Goal: Task Accomplishment & Management: Manage account settings

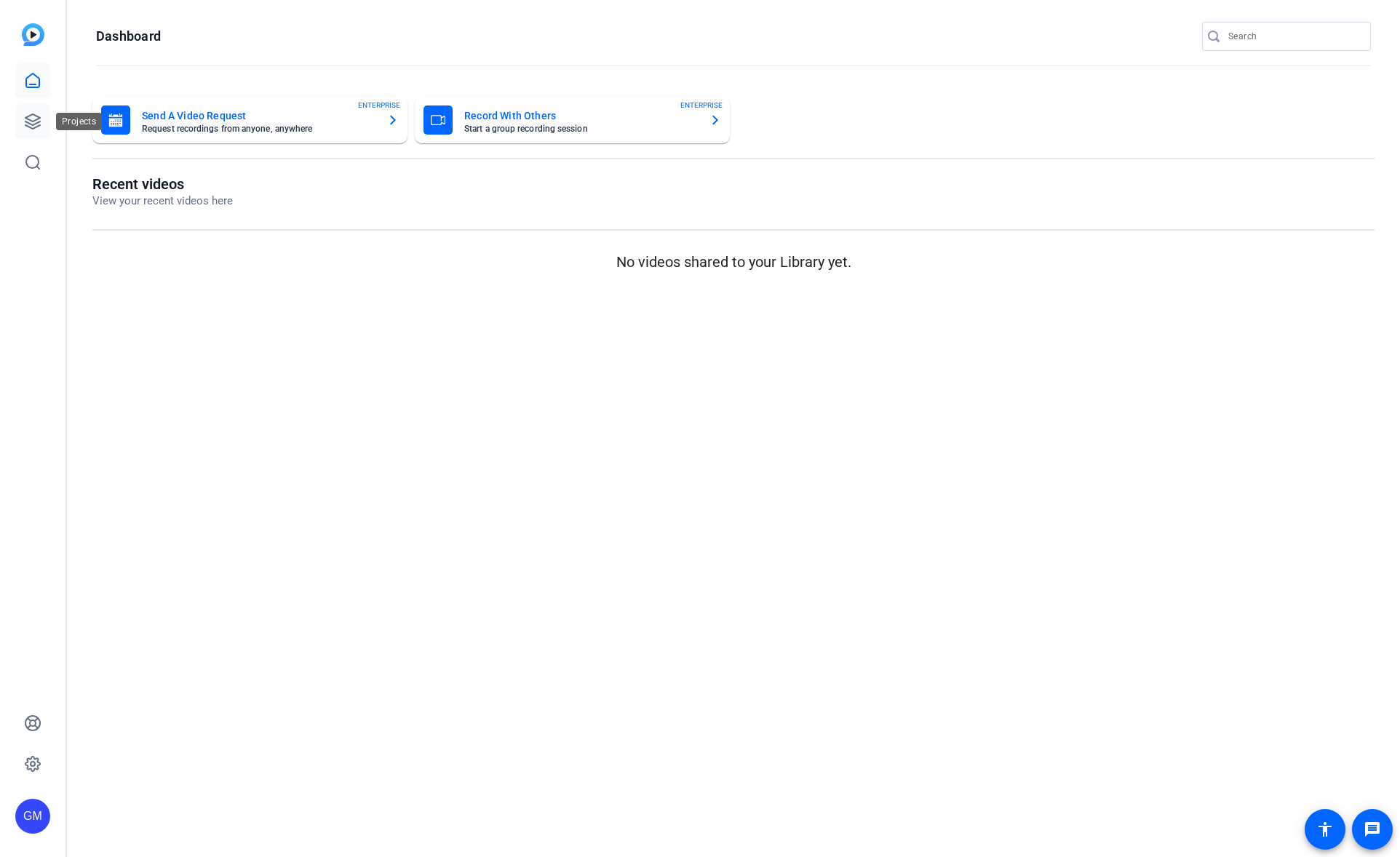
click at [36, 122] on icon at bounding box center [32, 121] width 14 height 14
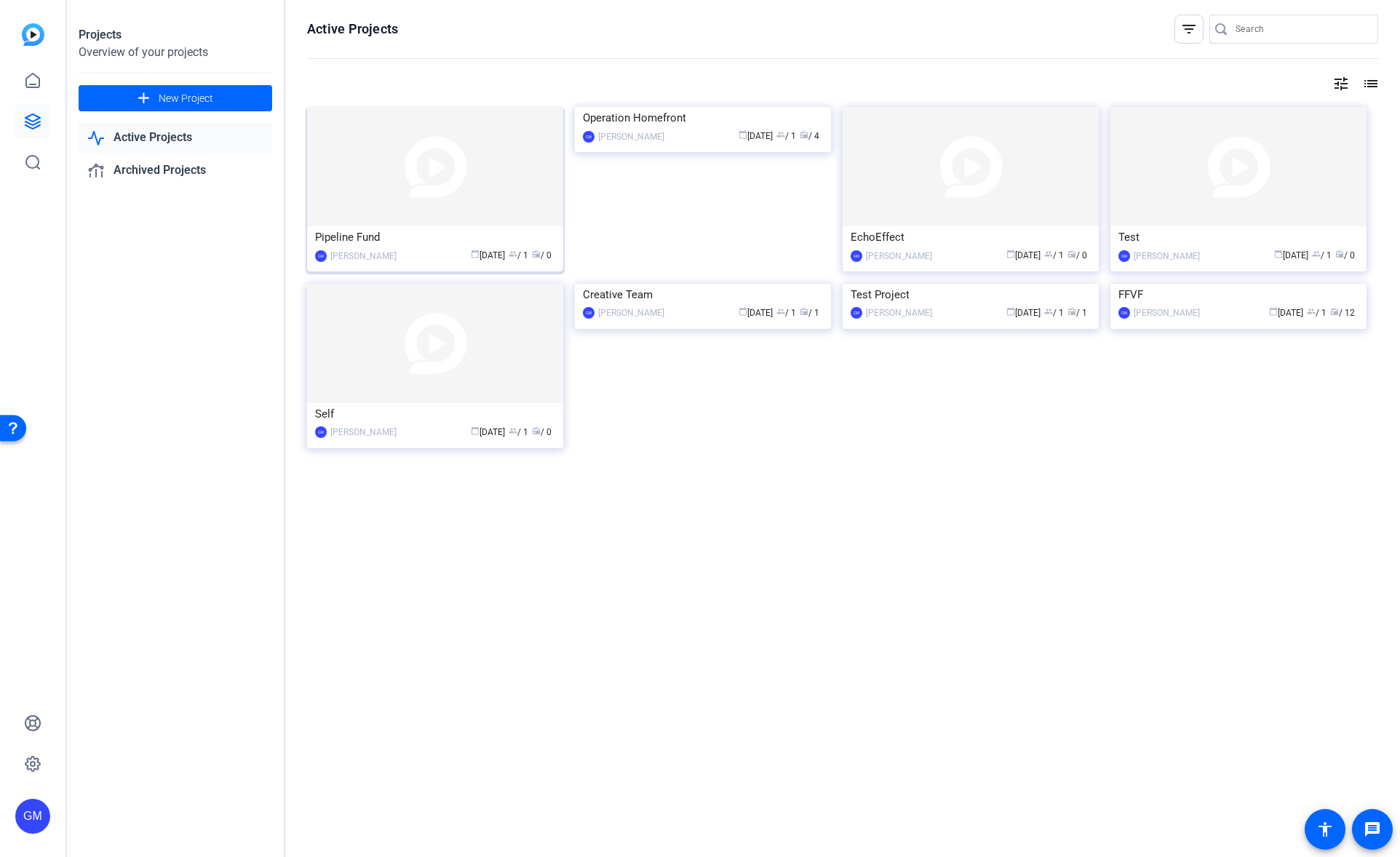
click at [482, 220] on img at bounding box center [435, 166] width 256 height 120
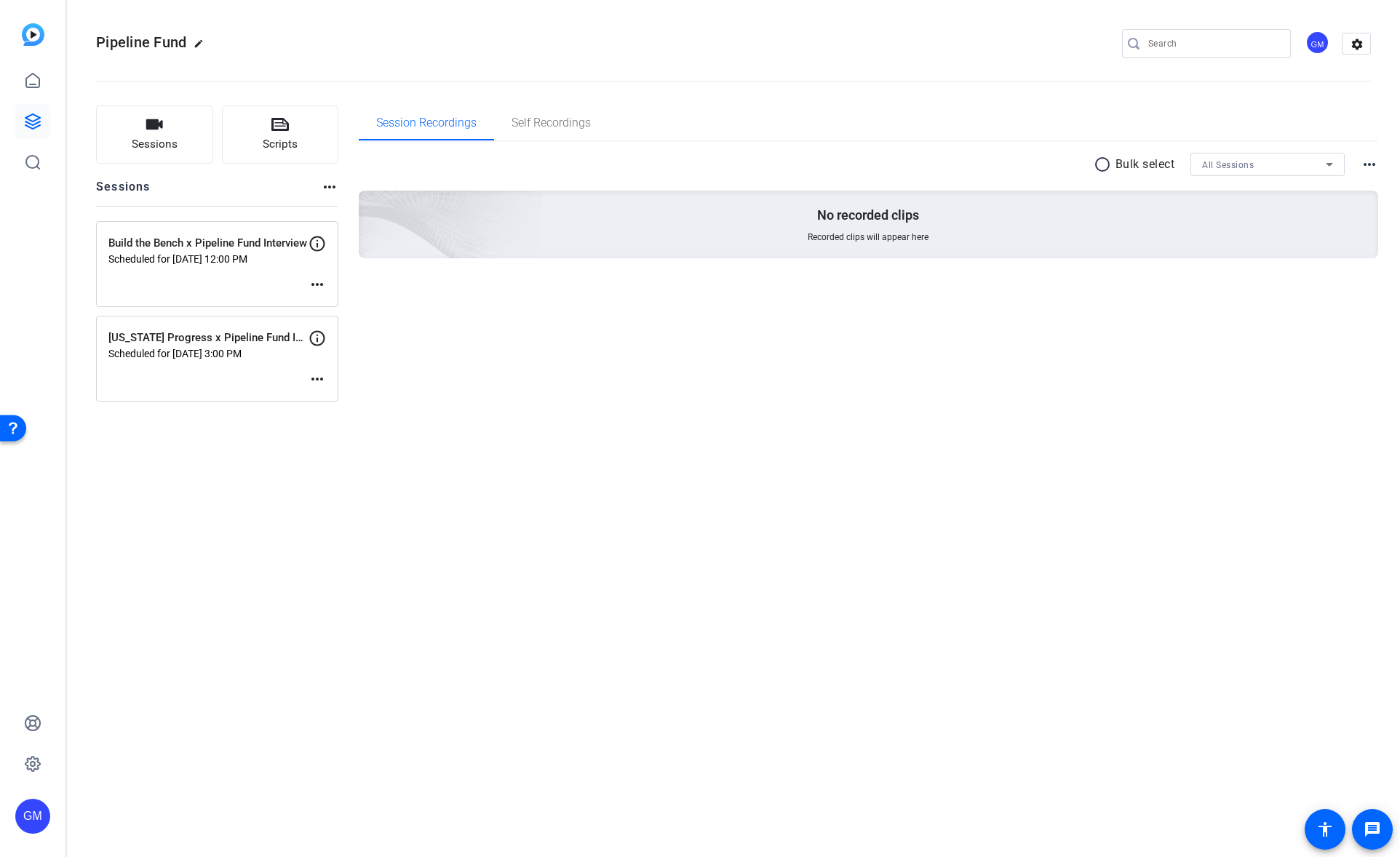
click at [319, 281] on mat-icon "more_horiz" at bounding box center [317, 284] width 18 height 18
click at [345, 305] on span "Edit Session" at bounding box center [353, 306] width 66 height 18
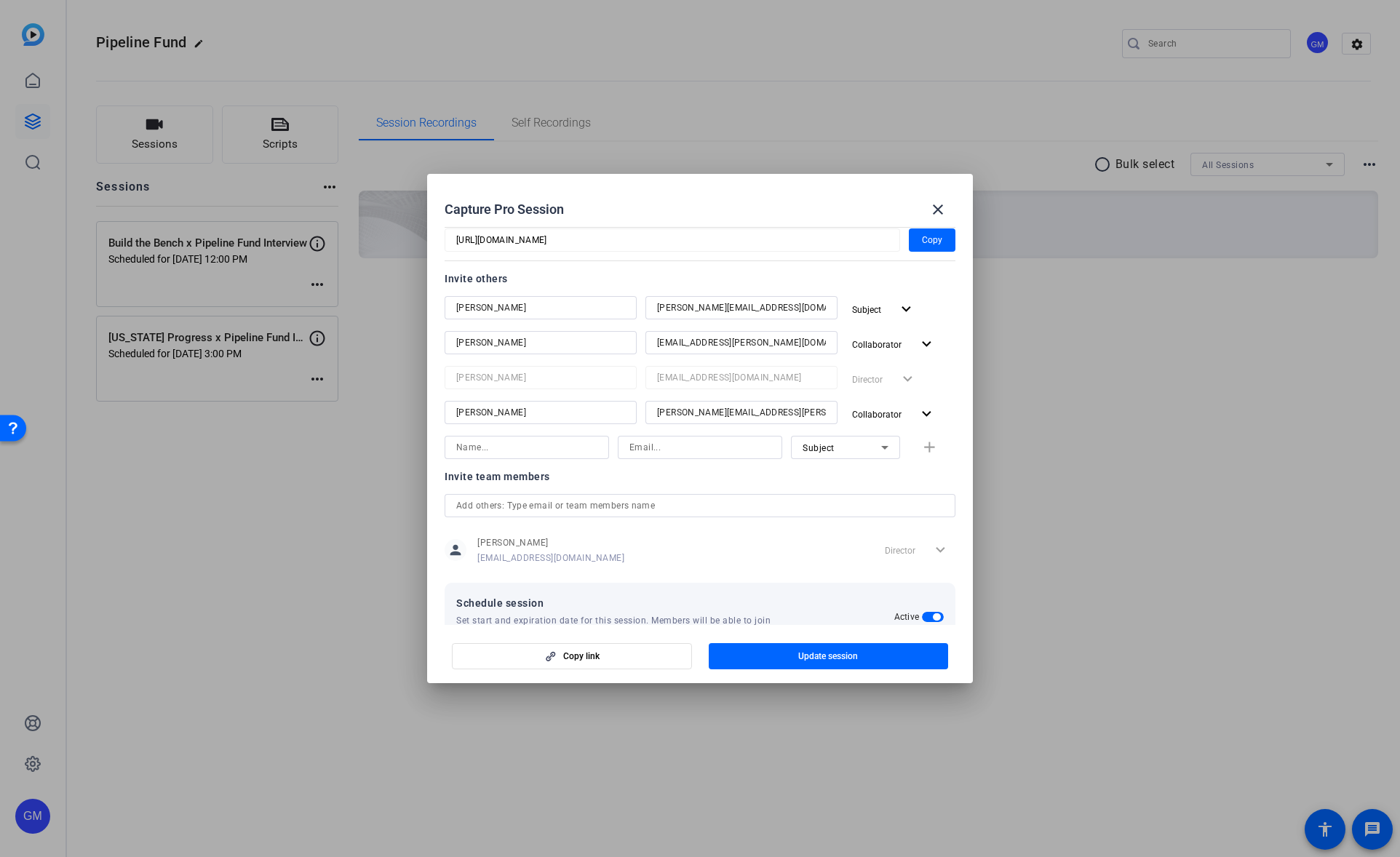
scroll to position [205, 0]
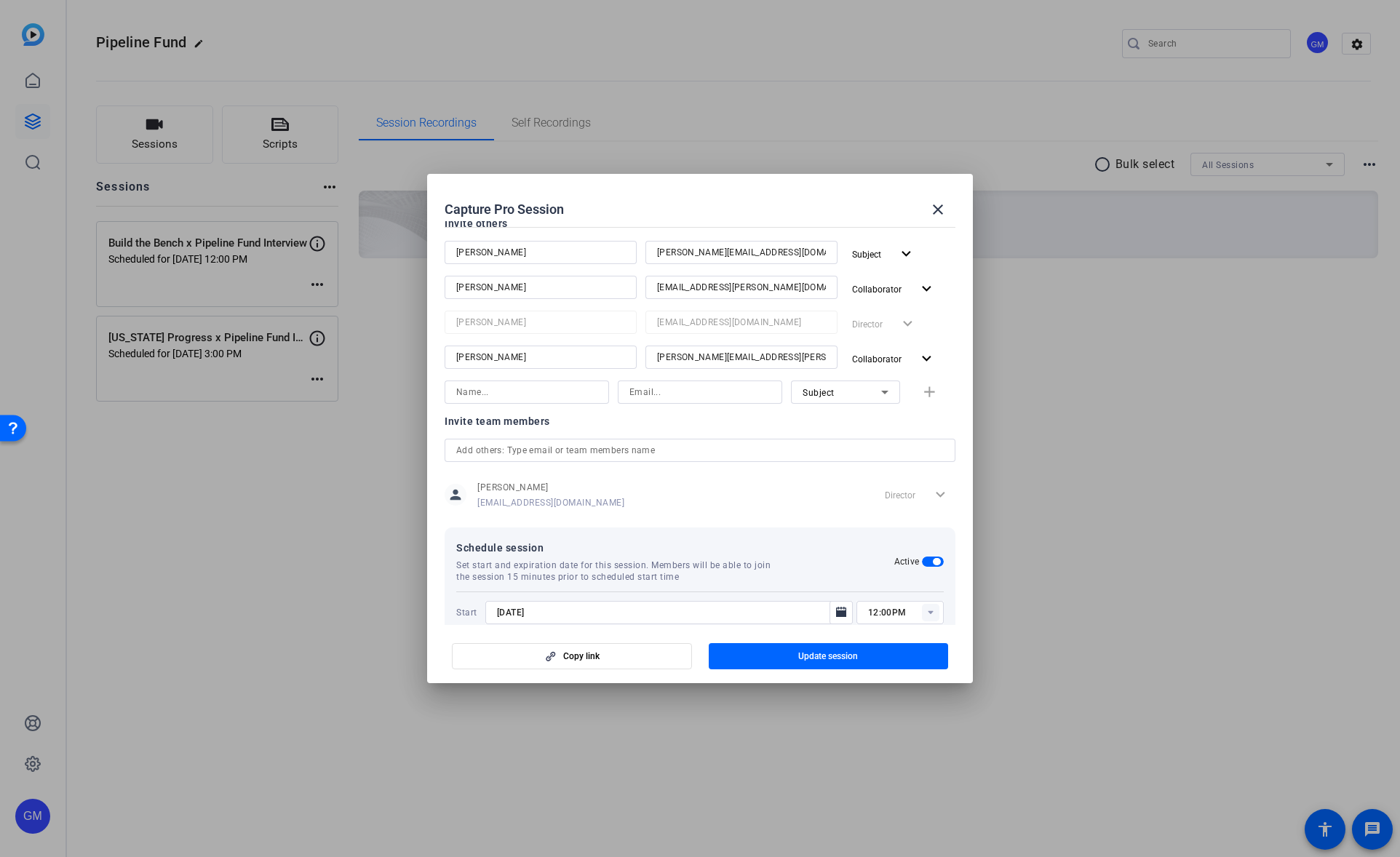
click at [569, 388] on input at bounding box center [527, 392] width 141 height 18
type input "[PERSON_NAME]"
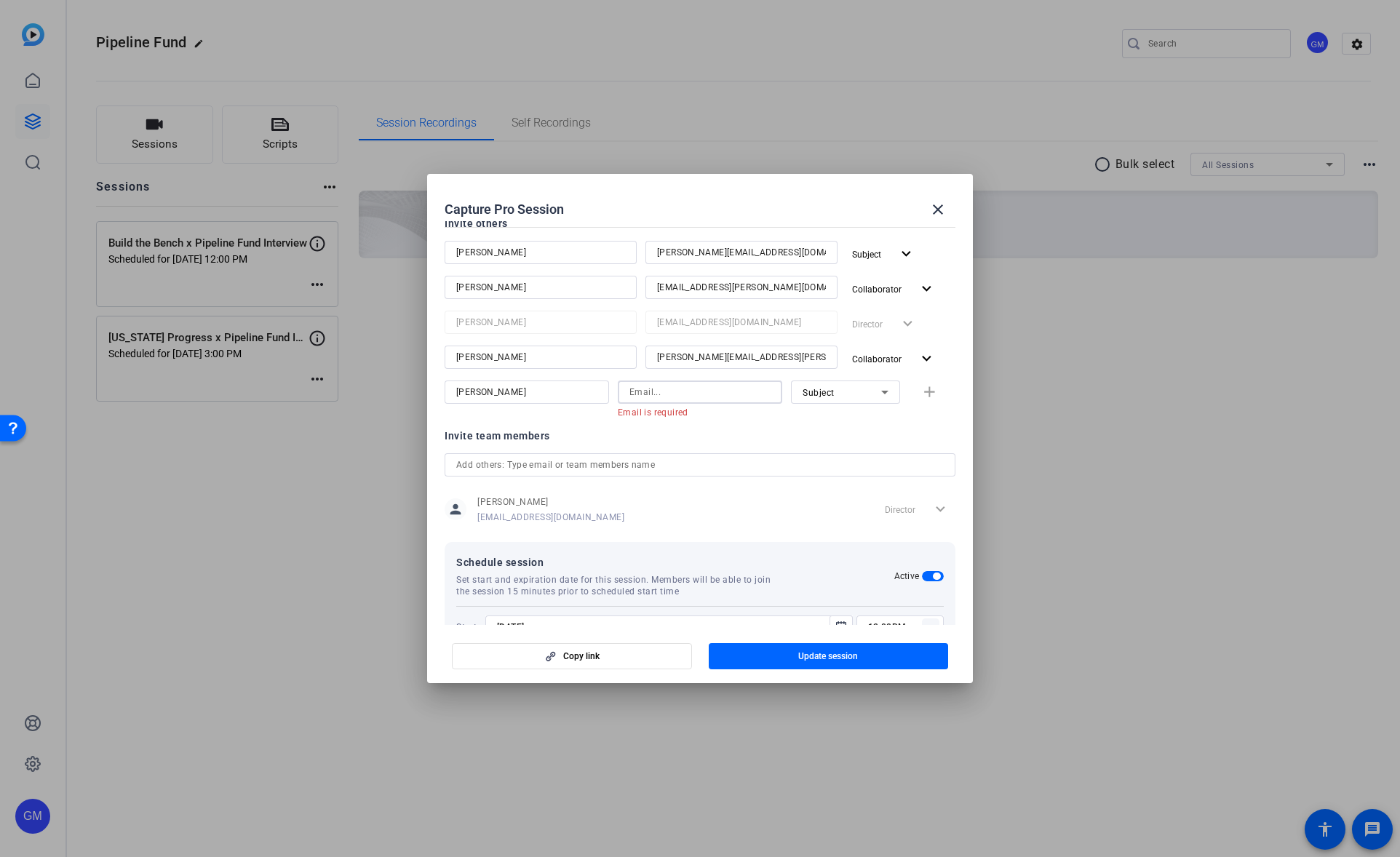
click at [658, 395] on input at bounding box center [700, 392] width 141 height 18
paste input "[PERSON_NAME][EMAIL_ADDRESS][PERSON_NAME][DOMAIN_NAME]"
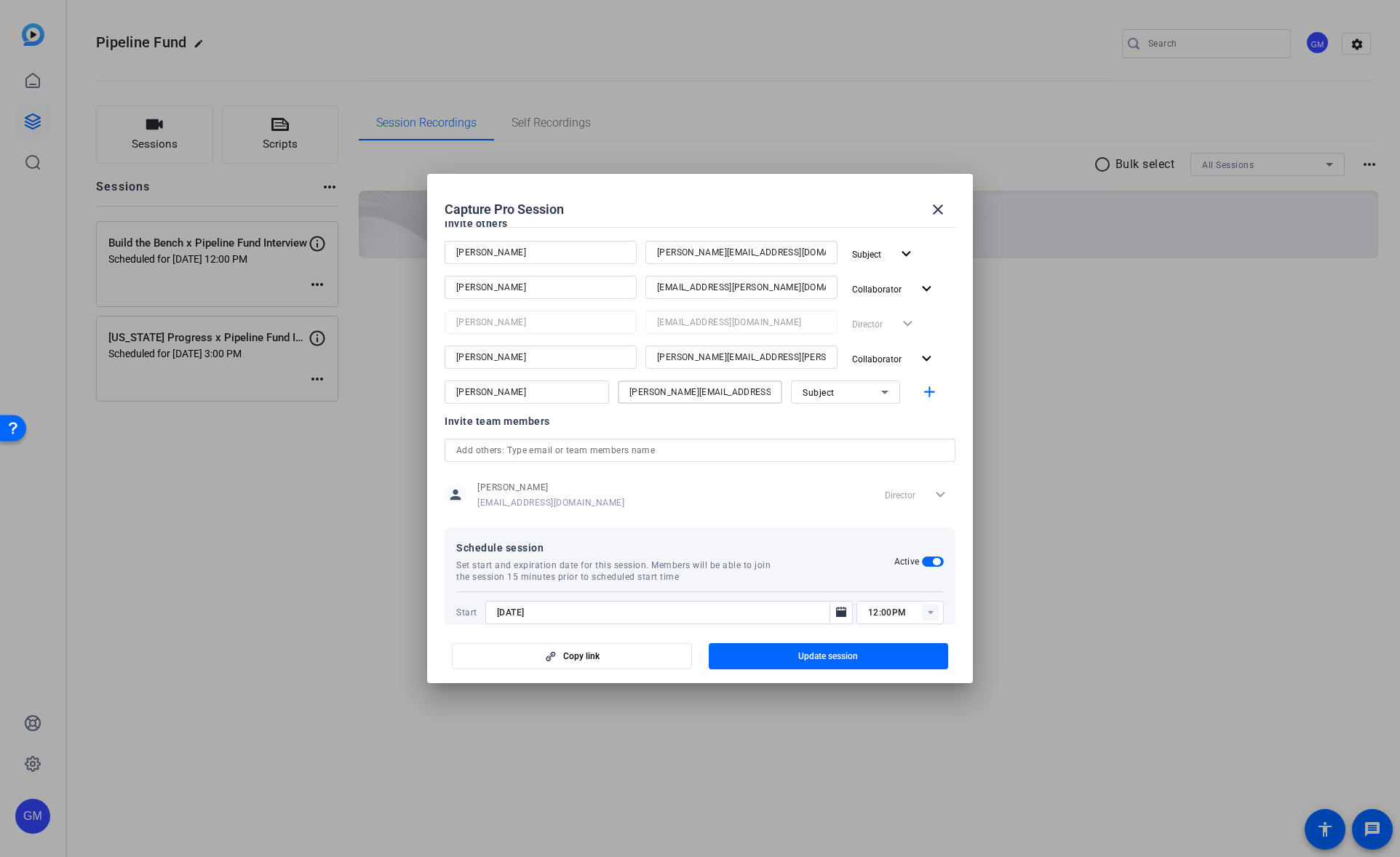
type input "[PERSON_NAME][EMAIL_ADDRESS][PERSON_NAME][DOMAIN_NAME]"
click at [829, 395] on span "Subject" at bounding box center [818, 392] width 32 height 10
click at [838, 419] on span "Collaborator" at bounding box center [828, 420] width 53 height 18
click at [856, 661] on span "Update session" at bounding box center [828, 656] width 59 height 12
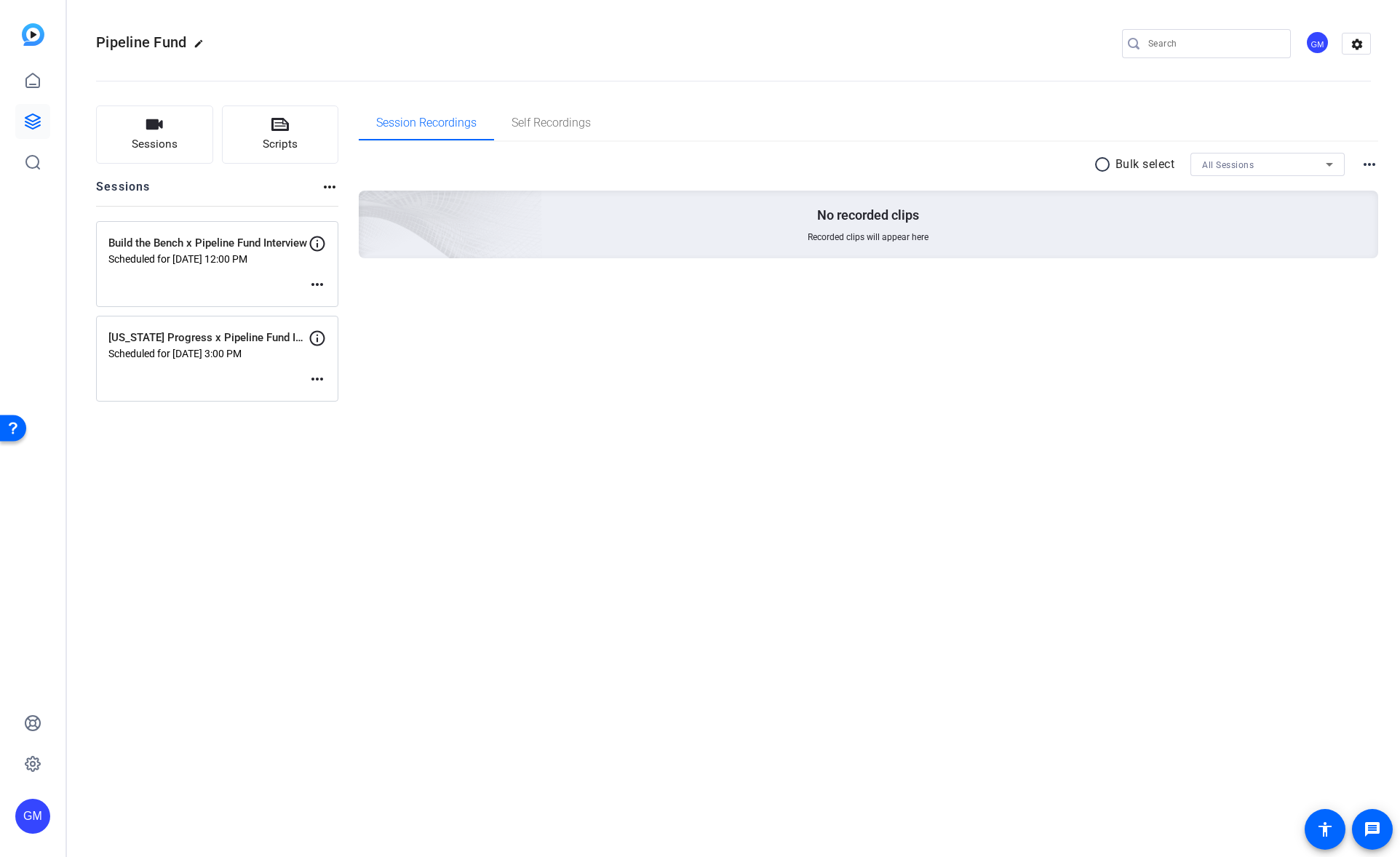
click at [317, 380] on mat-icon "more_horiz" at bounding box center [317, 379] width 18 height 18
click at [328, 398] on span "Edit Session" at bounding box center [353, 400] width 66 height 18
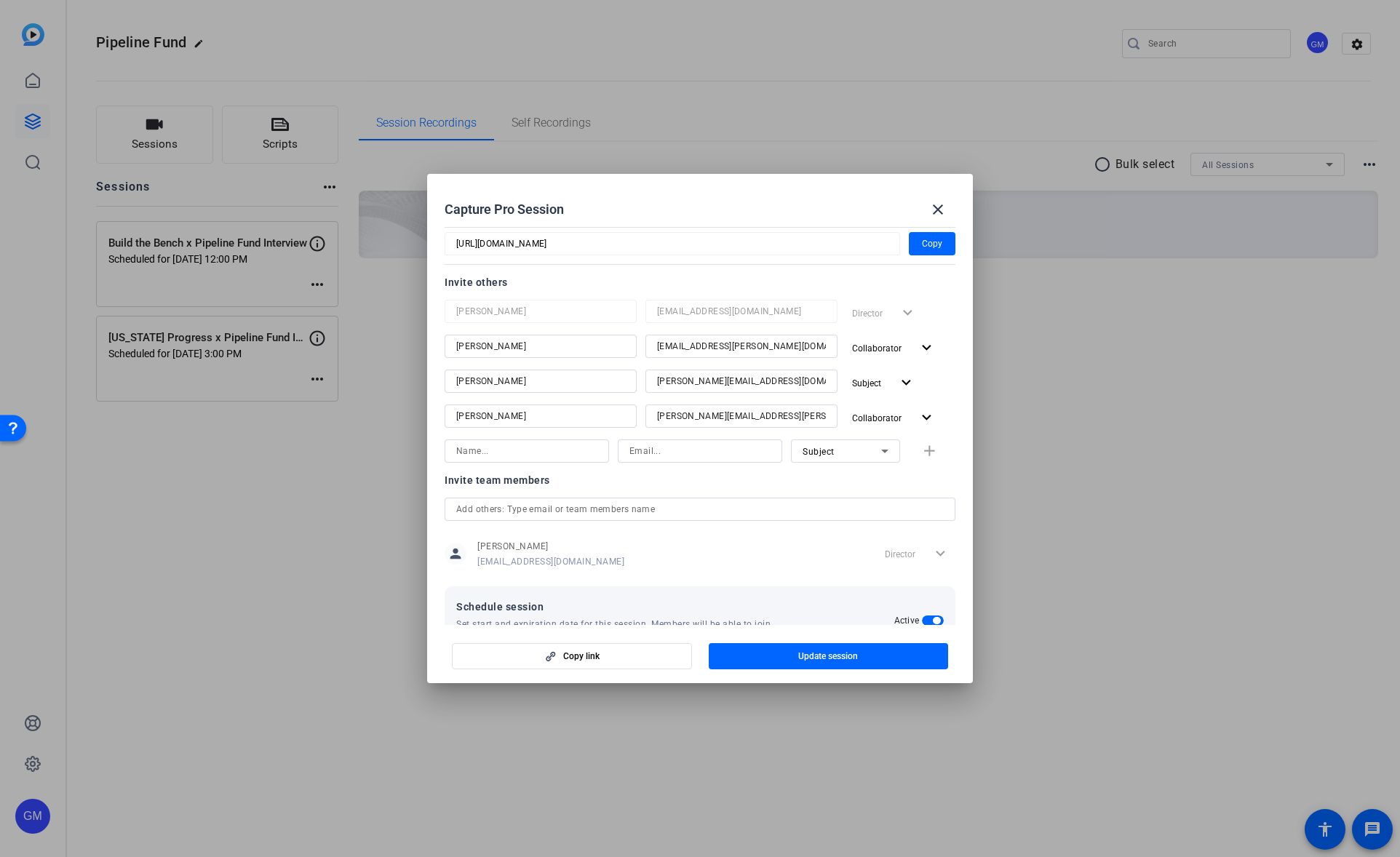
scroll to position [153, 0]
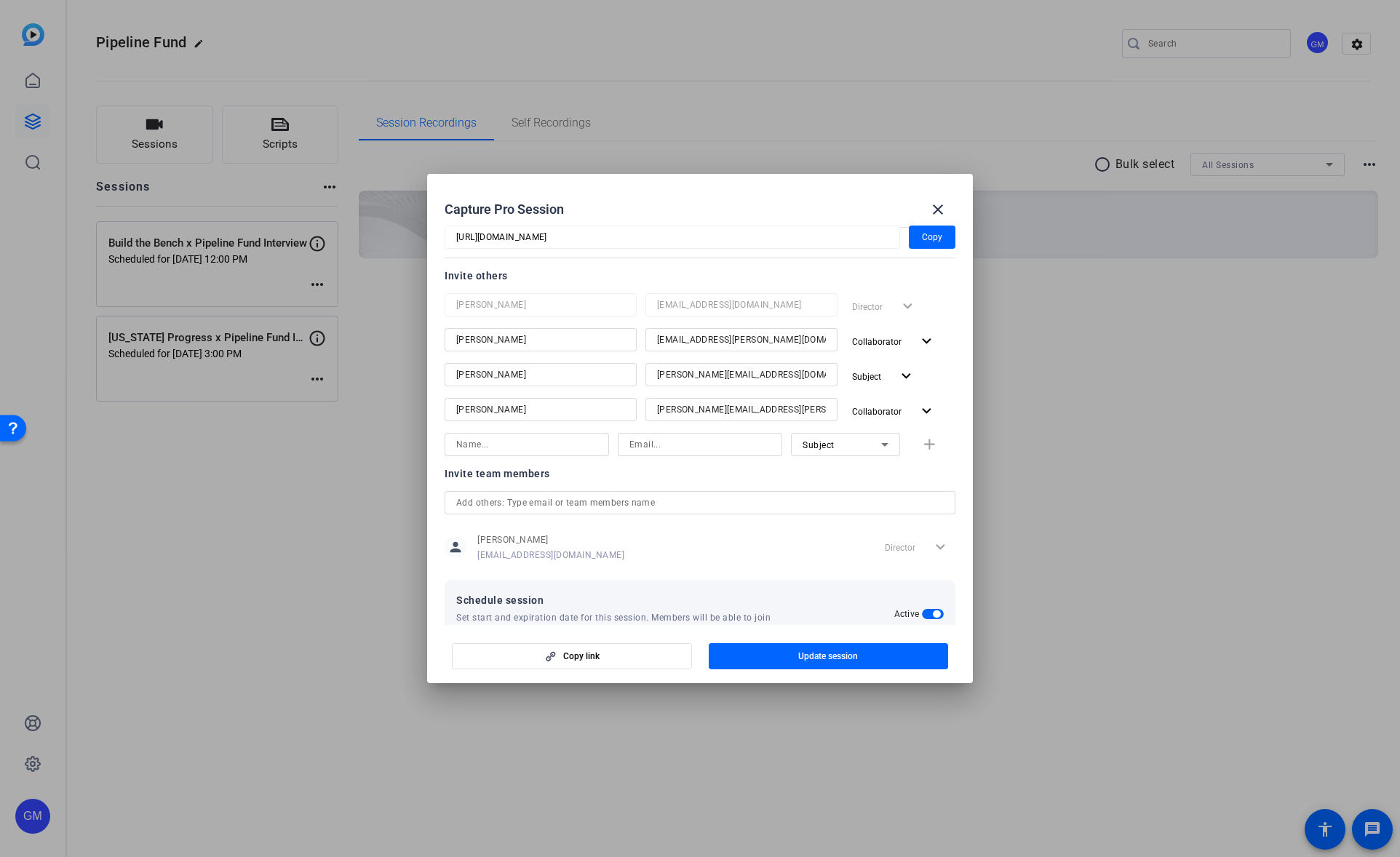
click at [486, 439] on input at bounding box center [527, 444] width 141 height 18
type input "[PERSON_NAME]"
click at [704, 442] on input at bounding box center [700, 444] width 141 height 18
paste input "[PERSON_NAME][EMAIL_ADDRESS][PERSON_NAME][DOMAIN_NAME]"
type input "[PERSON_NAME][EMAIL_ADDRESS][PERSON_NAME][DOMAIN_NAME]"
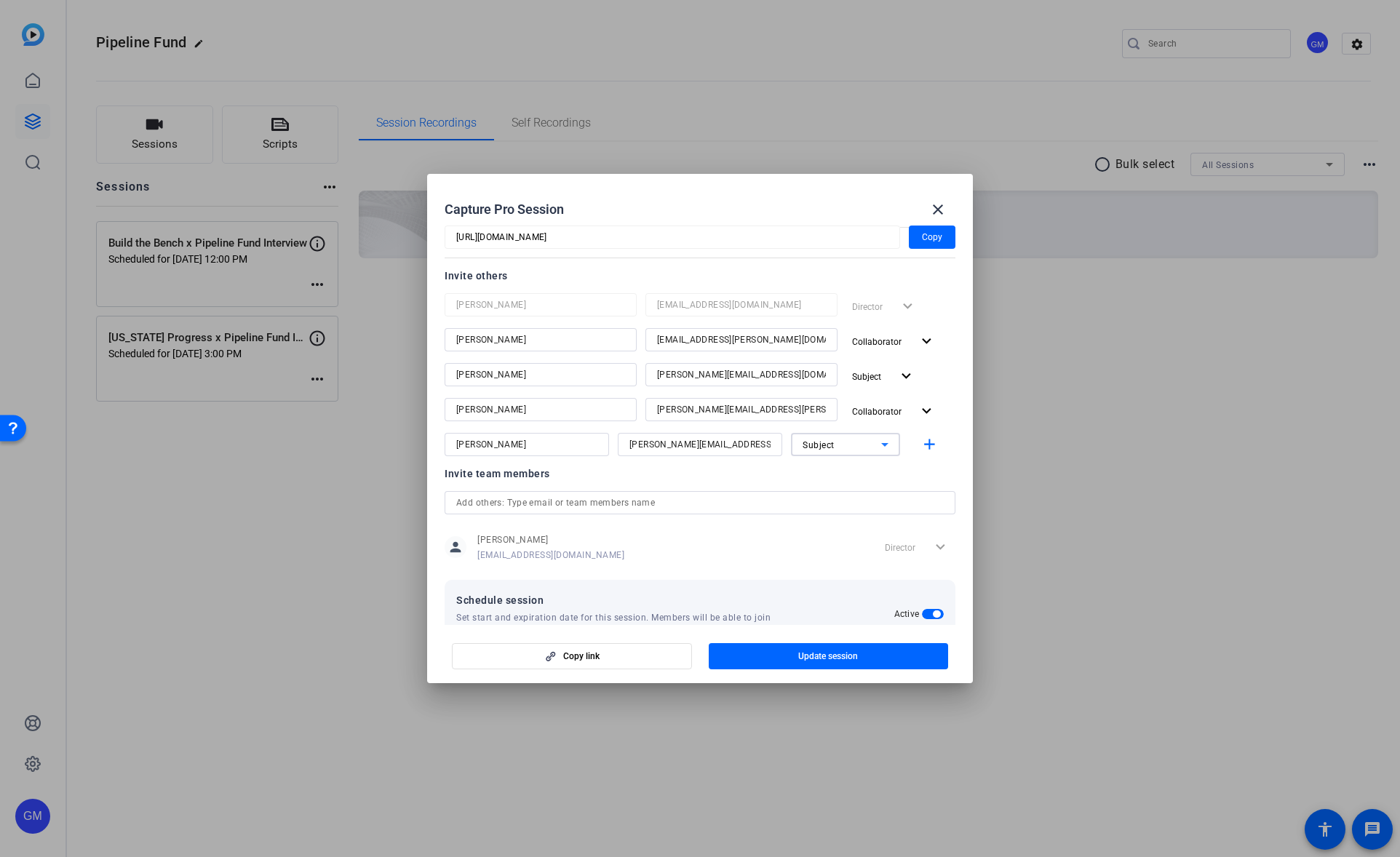
click at [857, 448] on div "Subject" at bounding box center [841, 444] width 79 height 18
click at [847, 473] on span "Collaborator" at bounding box center [828, 473] width 53 height 18
click at [842, 654] on span "Update session" at bounding box center [828, 656] width 59 height 12
